Goal: Task Accomplishment & Management: Complete application form

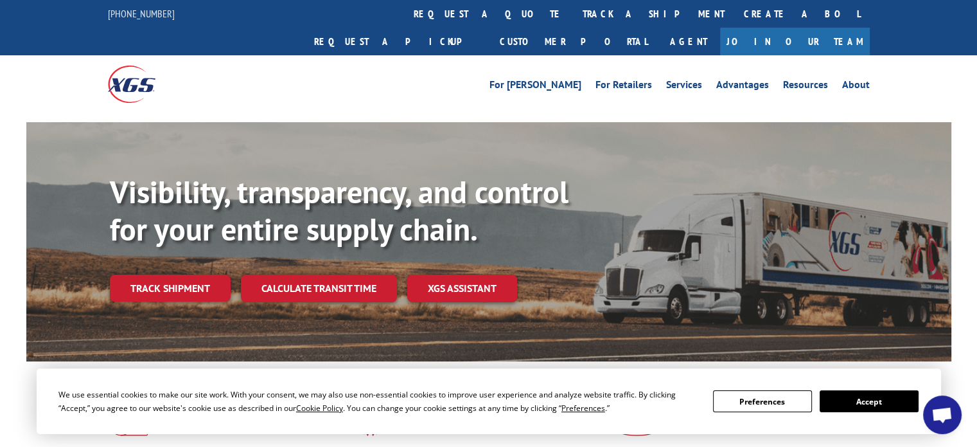
click at [900, 403] on button "Accept" at bounding box center [869, 401] width 99 height 22
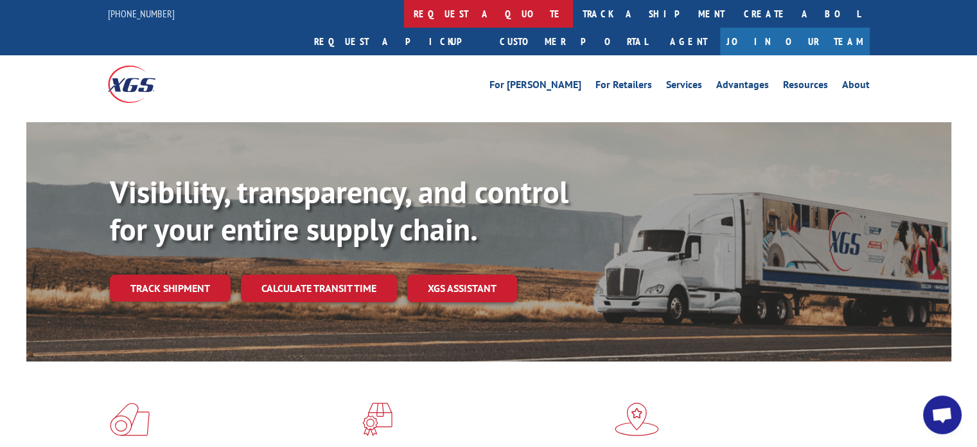
click at [404, 15] on link "request a quote" at bounding box center [488, 14] width 169 height 28
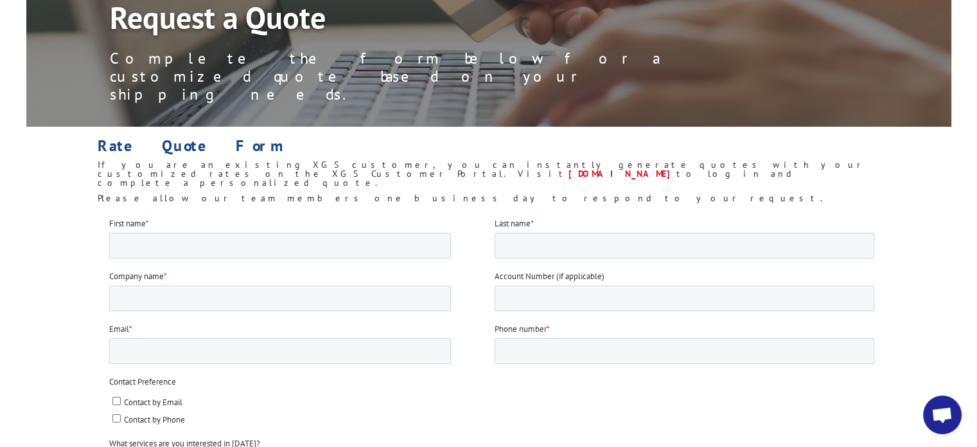
scroll to position [129, 0]
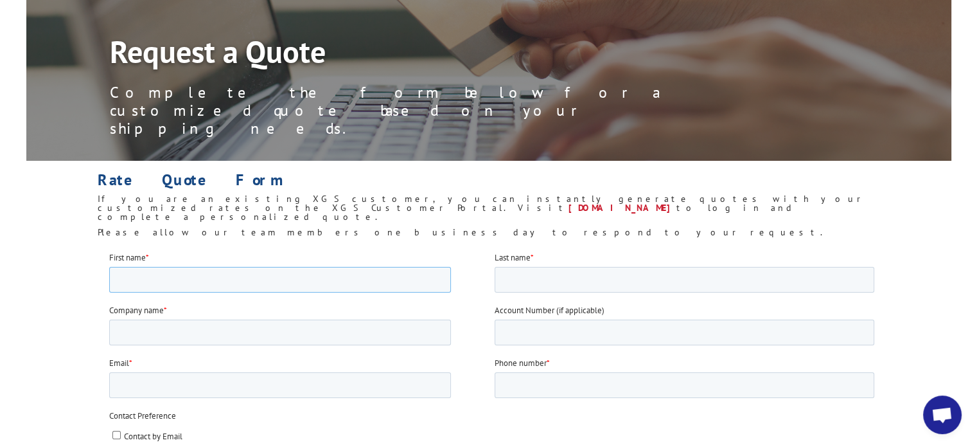
click at [346, 273] on input "First name *" at bounding box center [280, 279] width 342 height 26
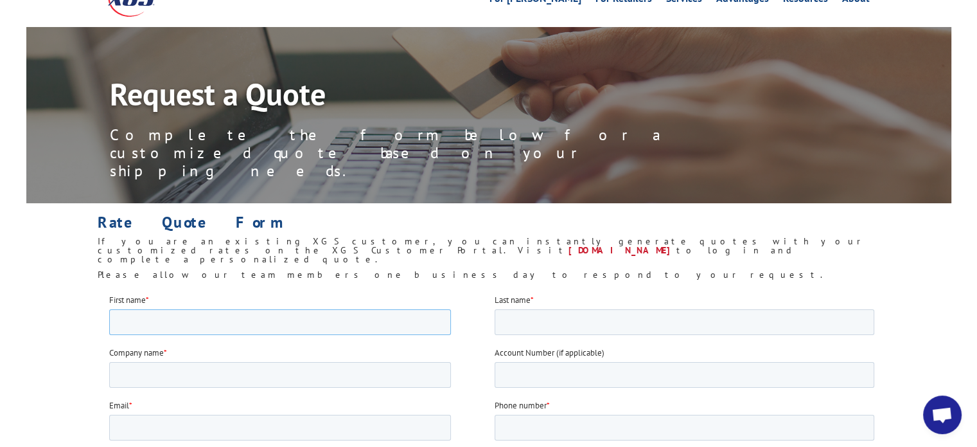
scroll to position [64, 0]
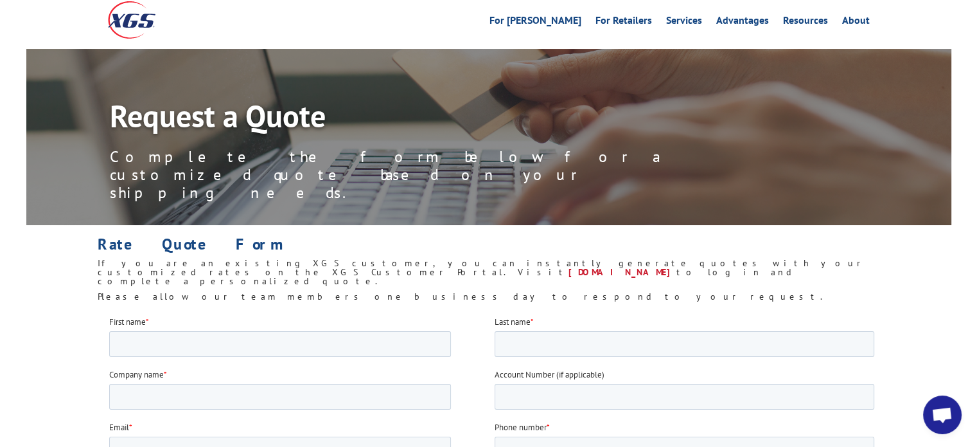
drag, startPoint x: 237, startPoint y: 22, endPoint x: 347, endPoint y: 192, distance: 202.1
click at [347, 236] on h1 "Rate Quote Form" at bounding box center [489, 247] width 782 height 22
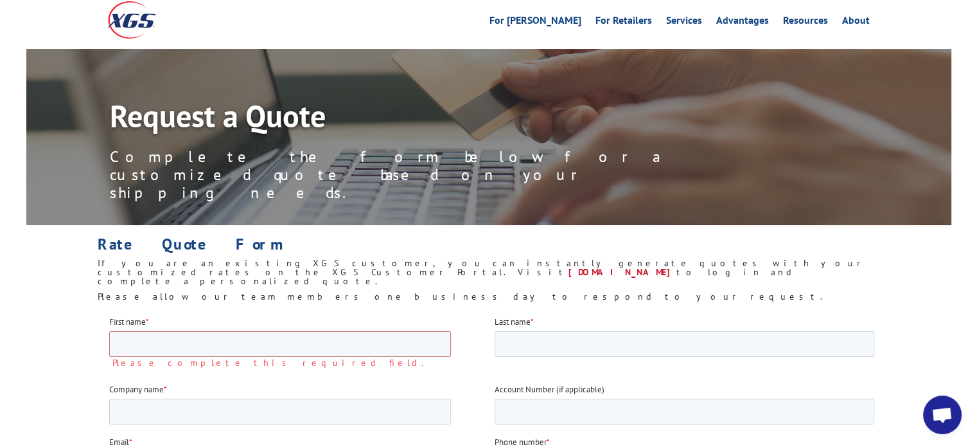
click at [432, 292] on h6 "Please allow our team members one business day to respond to your request." at bounding box center [489, 299] width 782 height 15
click at [376, 342] on input "First name *" at bounding box center [280, 343] width 342 height 26
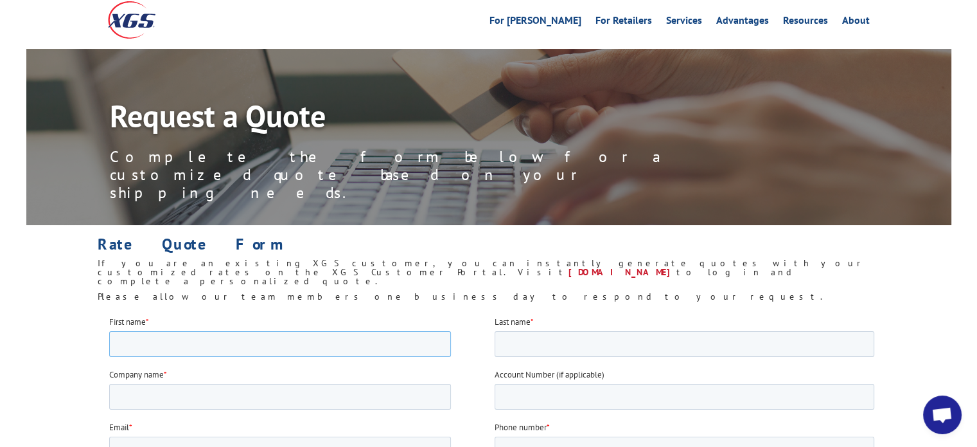
click at [376, 342] on input "First name *" at bounding box center [280, 343] width 342 height 26
type input "[PERSON_NAME]"
click at [323, 386] on input "Company name *" at bounding box center [280, 396] width 342 height 26
type input "CHEM CONSTRUCTION LLC"
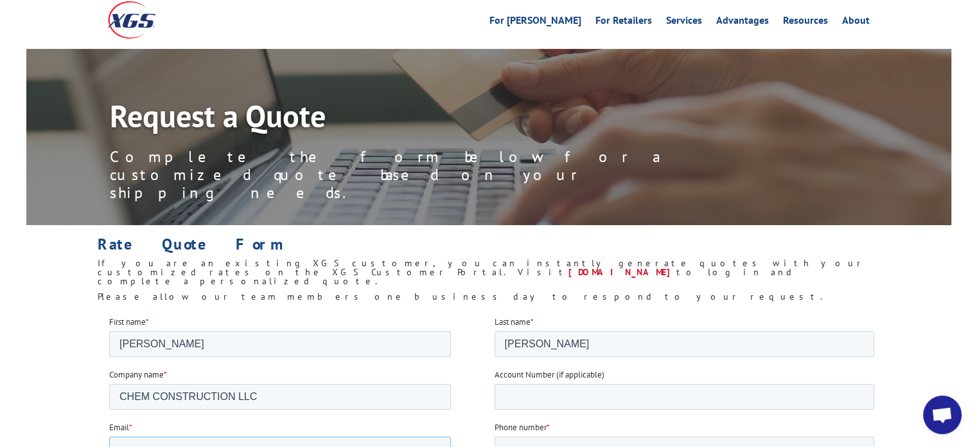
click at [245, 443] on input "Email *" at bounding box center [280, 449] width 342 height 26
type input "[PERSON_NAME][EMAIL_ADDRESS][DOMAIN_NAME]"
click at [573, 446] on input "Phone number *" at bounding box center [685, 449] width 380 height 26
type input "[PHONE_NUMBER]"
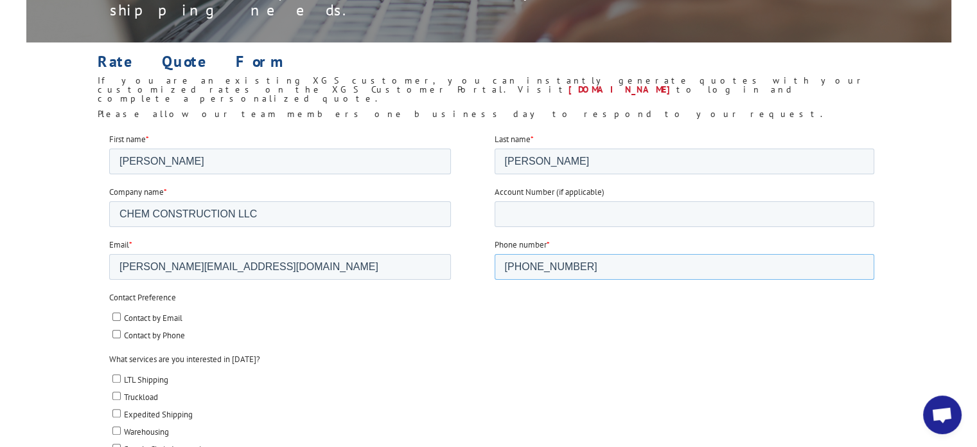
scroll to position [257, 0]
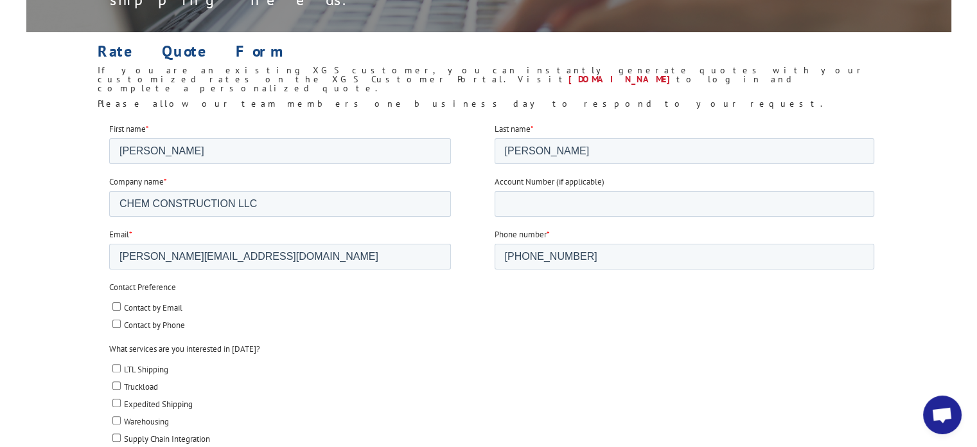
click at [150, 367] on span "LTL Shipping" at bounding box center [146, 368] width 44 height 11
click at [121, 367] on input "LTL Shipping" at bounding box center [116, 367] width 8 height 8
checkbox input "true"
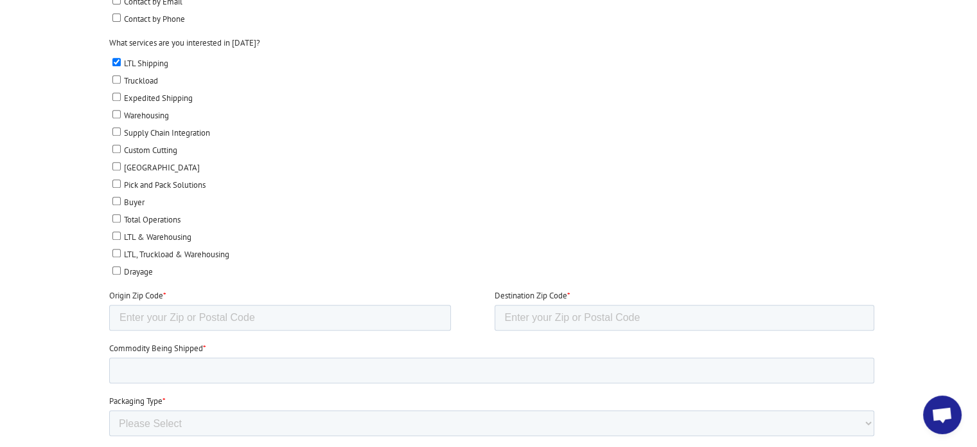
scroll to position [578, 0]
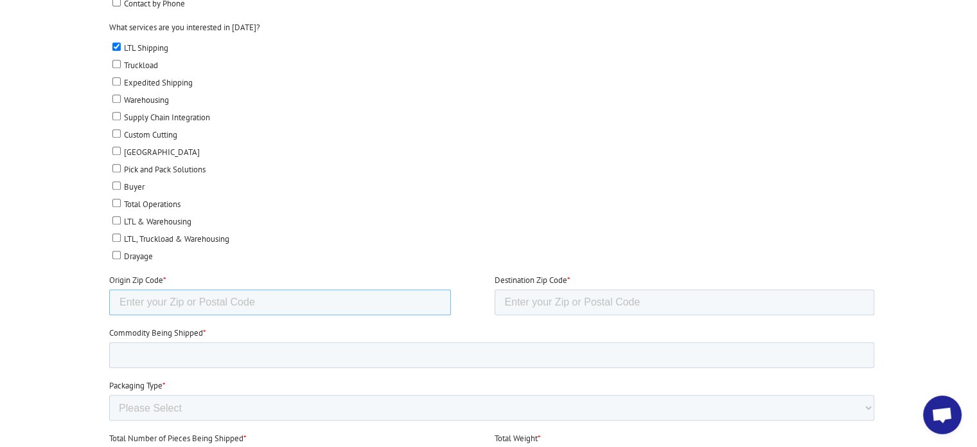
click at [202, 296] on input "Origin Zip Code *" at bounding box center [280, 302] width 342 height 26
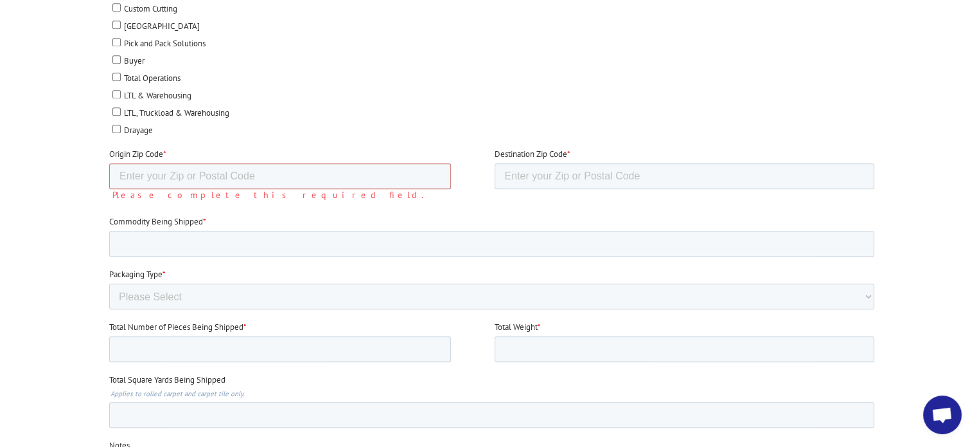
scroll to position [707, 0]
click at [226, 286] on select "Please Select Rolled Goods Palletized" at bounding box center [491, 294] width 765 height 26
select select "Pallets (40"x48")"
click at [109, 306] on select "Please Select Rolled Goods Palletized" at bounding box center [491, 294] width 765 height 26
click at [231, 337] on input "Total Number of Pieces Being Shipped *" at bounding box center [280, 346] width 342 height 26
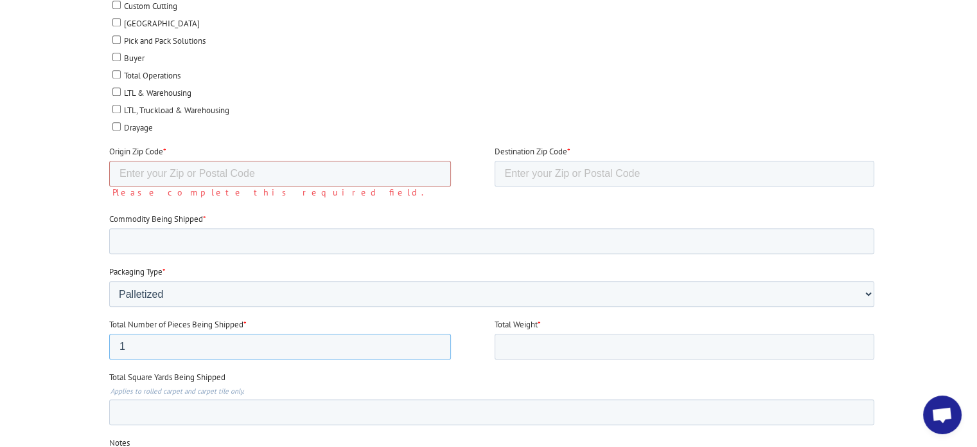
type input "1"
click at [436, 337] on input "1" at bounding box center [280, 346] width 342 height 26
click at [563, 337] on input "Total Weight *" at bounding box center [685, 346] width 380 height 26
click at [261, 168] on input "Origin Zip Code *" at bounding box center [280, 174] width 342 height 26
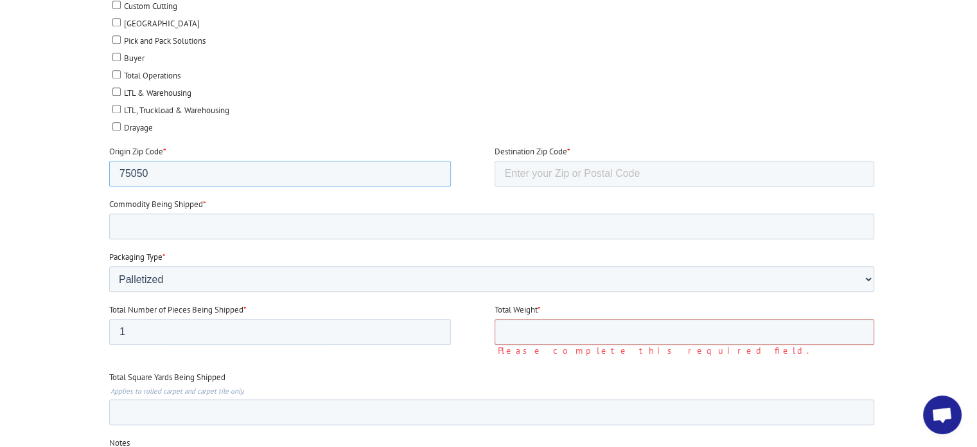
type input "75050"
click at [492, 199] on label "Commodity Being Shipped *" at bounding box center [494, 204] width 770 height 13
click at [492, 213] on input "Commodity Being Shipped *" at bounding box center [491, 226] width 765 height 26
click at [522, 164] on input "Destination Zip Code *" at bounding box center [685, 174] width 380 height 26
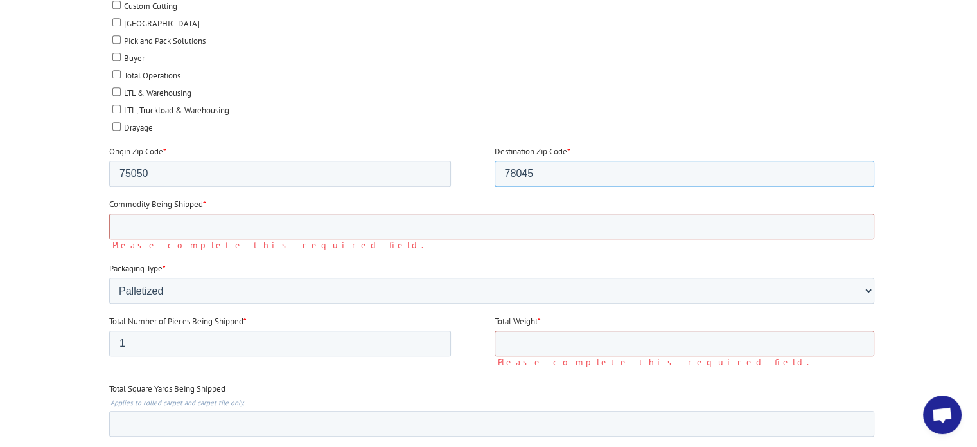
type input "78045"
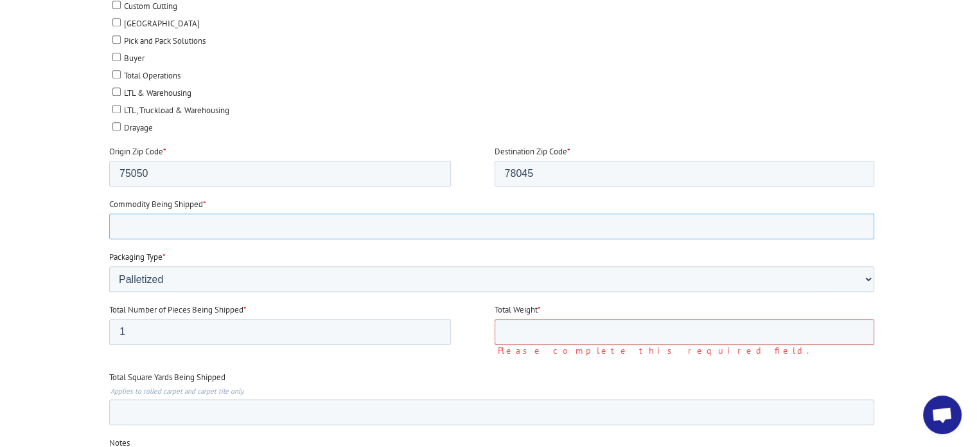
click at [346, 219] on input "Commodity Being Shipped *" at bounding box center [491, 226] width 765 height 26
type input "c"
type input "Concrete saw machines"
click at [544, 328] on input "Total Weight *" at bounding box center [685, 332] width 380 height 26
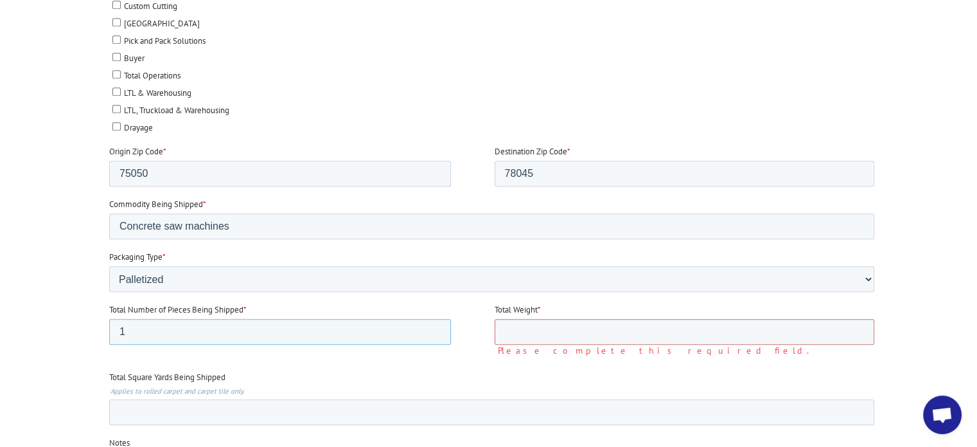
drag, startPoint x: 420, startPoint y: 329, endPoint x: 200, endPoint y: -76, distance: 460.6
click at [109, 333] on html "First name * [PERSON_NAME] Last name * [PERSON_NAME] Company name * CHEM CONSTR…" at bounding box center [494, 163] width 770 height 981
type input "2"
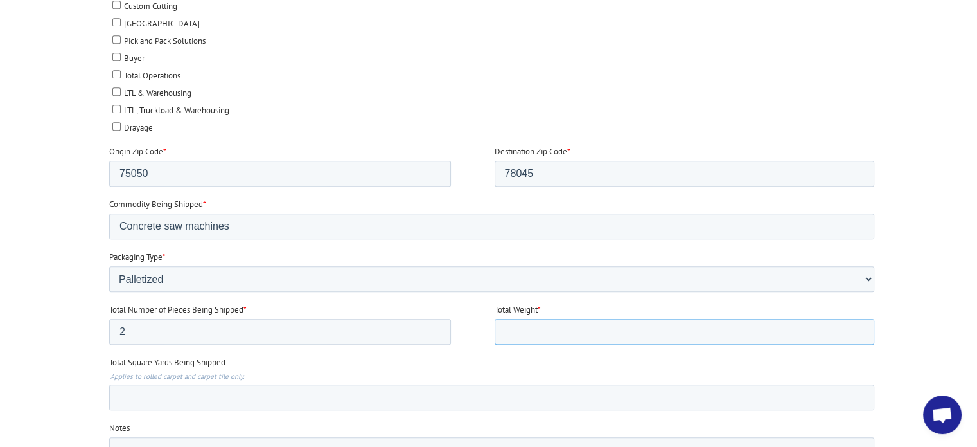
click at [558, 327] on input "Total Weight *" at bounding box center [685, 332] width 380 height 26
type input "3700"
click at [420, 356] on label "Total Square Yards Being Shipped" at bounding box center [494, 362] width 770 height 13
click at [420, 384] on input "Total Square Yards Being Shipped" at bounding box center [491, 397] width 765 height 26
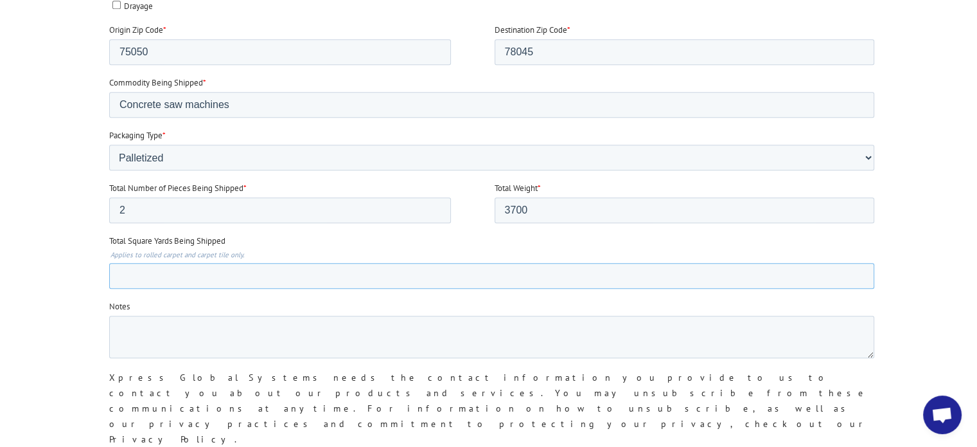
scroll to position [835, 0]
